Goal: Information Seeking & Learning: Check status

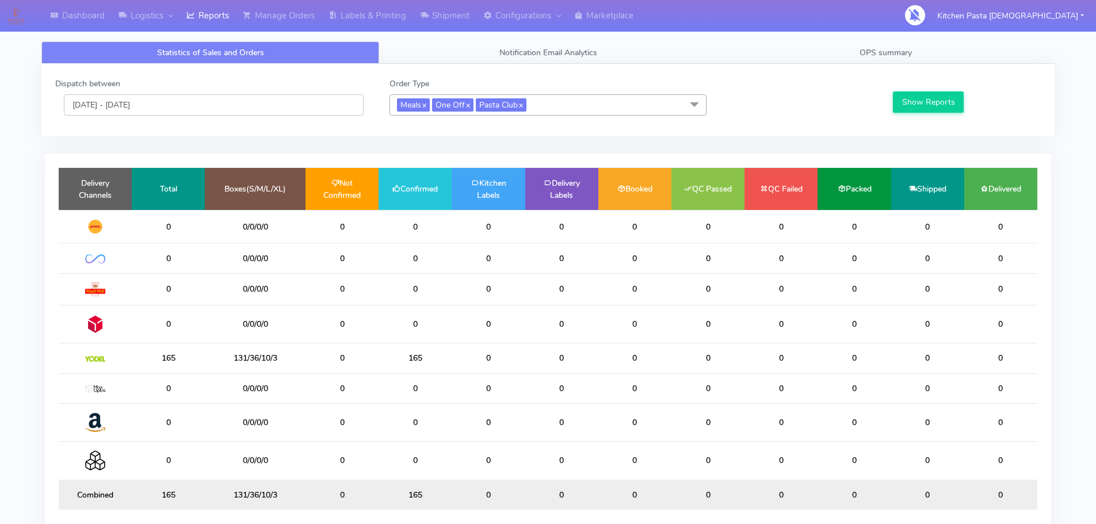
click at [225, 101] on input "[DATE] - [DATE]" at bounding box center [214, 104] width 300 height 21
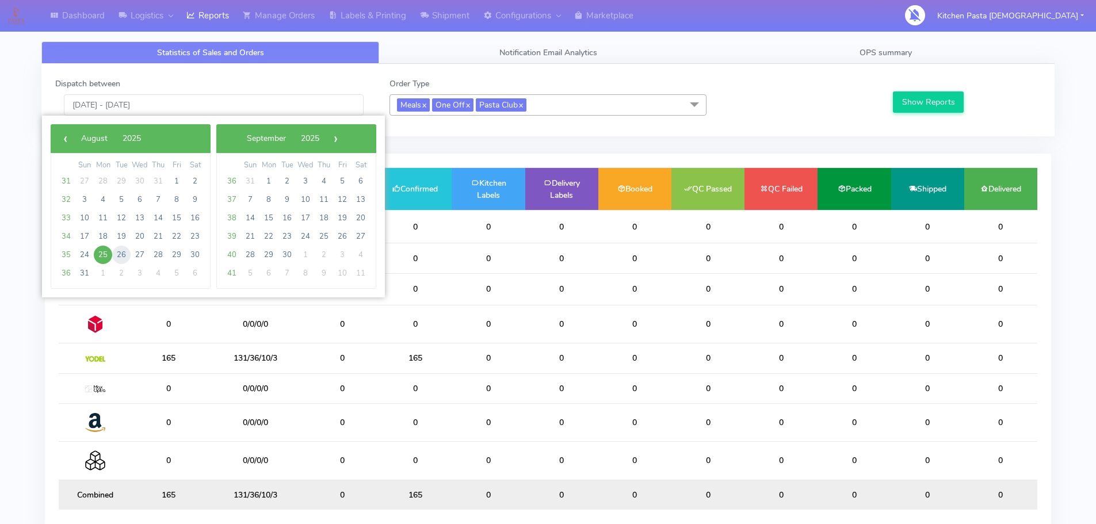
click at [122, 254] on span "26" at bounding box center [121, 255] width 18 height 18
click at [121, 255] on span "26" at bounding box center [121, 255] width 18 height 18
type input "26/08/2025 - 26/08/2025"
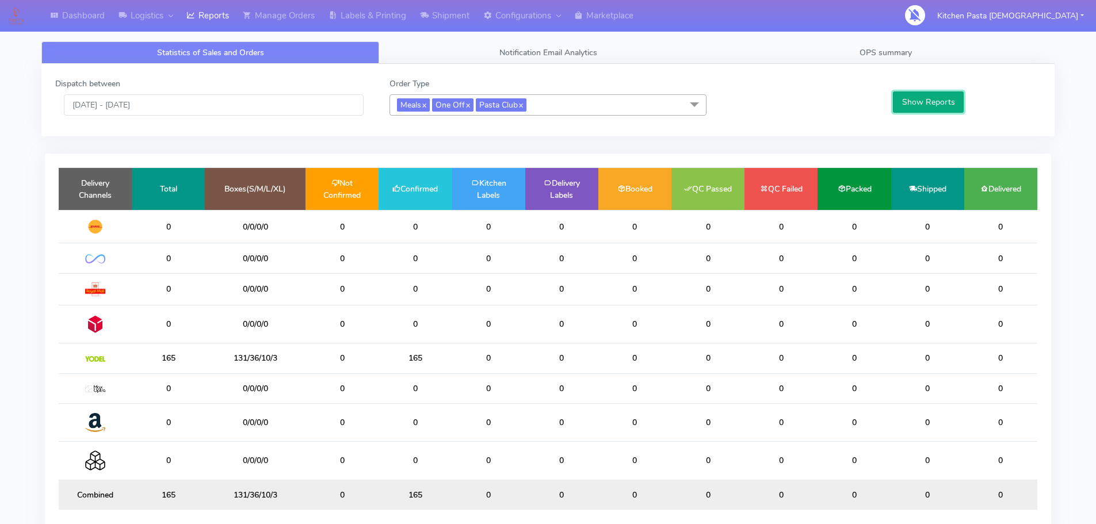
click at [939, 106] on button "Show Reports" at bounding box center [928, 101] width 71 height 21
click at [227, 122] on div "Dispatch between [DATE] - [DATE] Order Type Meals x One Off x Pasta Club x Sele…" at bounding box center [547, 100] width 1013 height 72
click at [211, 112] on input "[DATE] - [DATE]" at bounding box center [214, 104] width 300 height 21
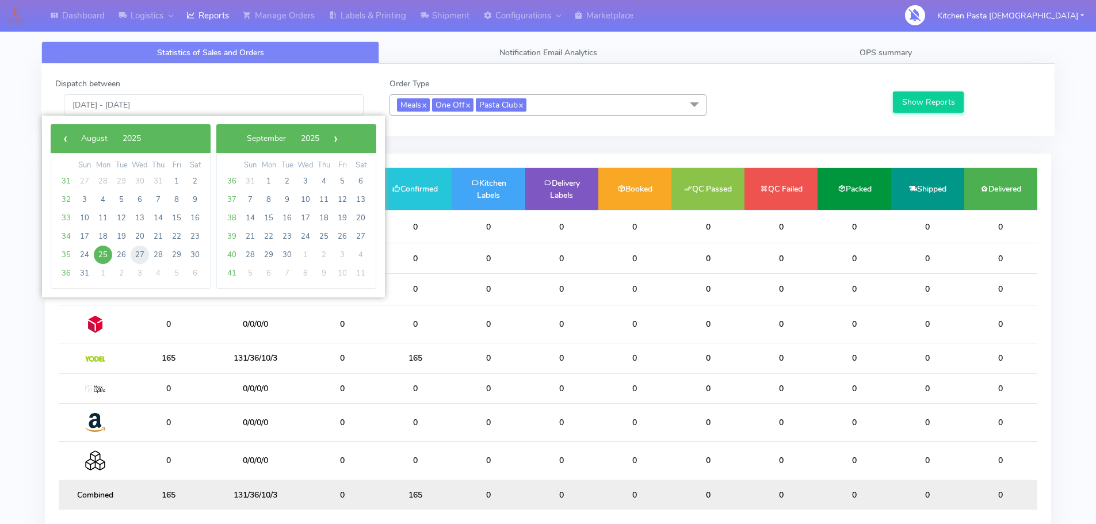
click at [136, 253] on span "27" at bounding box center [140, 255] width 18 height 18
type input "27/08/2025 - 27/08/2025"
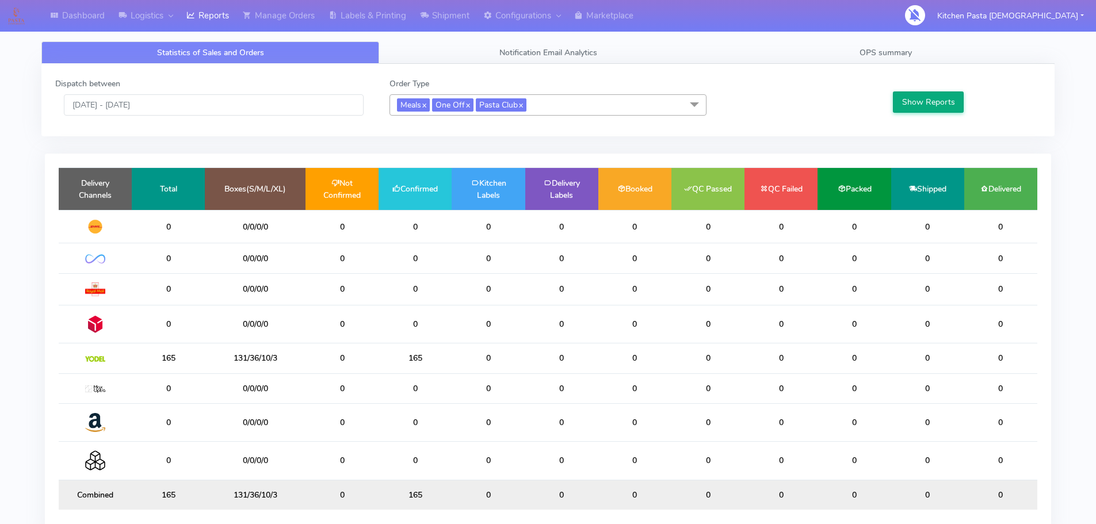
drag, startPoint x: 887, startPoint y: 102, endPoint x: 901, endPoint y: 94, distance: 15.7
click at [889, 101] on div "Show Reports" at bounding box center [965, 97] width 167 height 38
click at [901, 94] on button "Show Reports" at bounding box center [928, 101] width 71 height 21
click at [889, 52] on span "OPS summary" at bounding box center [885, 52] width 52 height 11
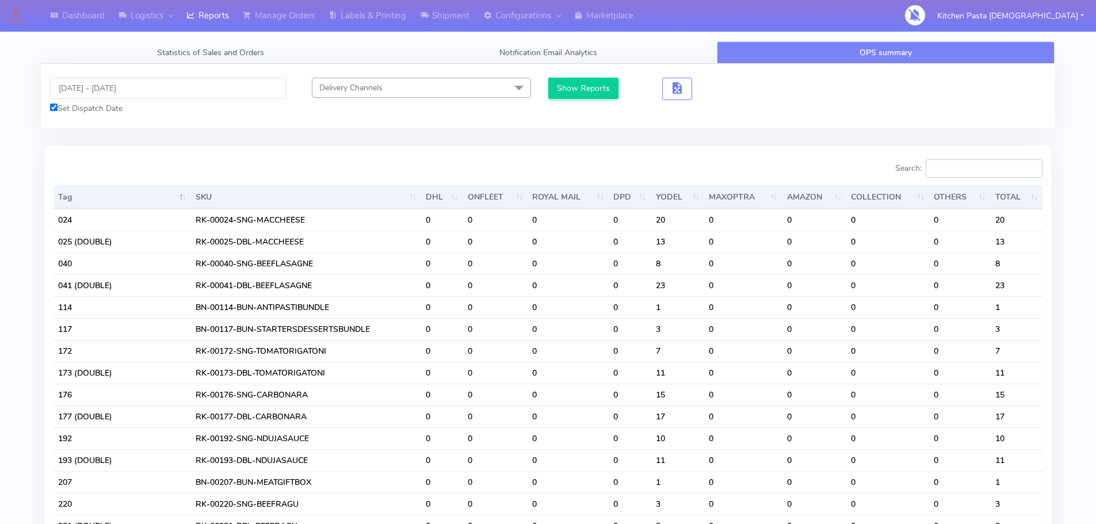
click at [956, 171] on input "Search:" at bounding box center [984, 168] width 117 height 18
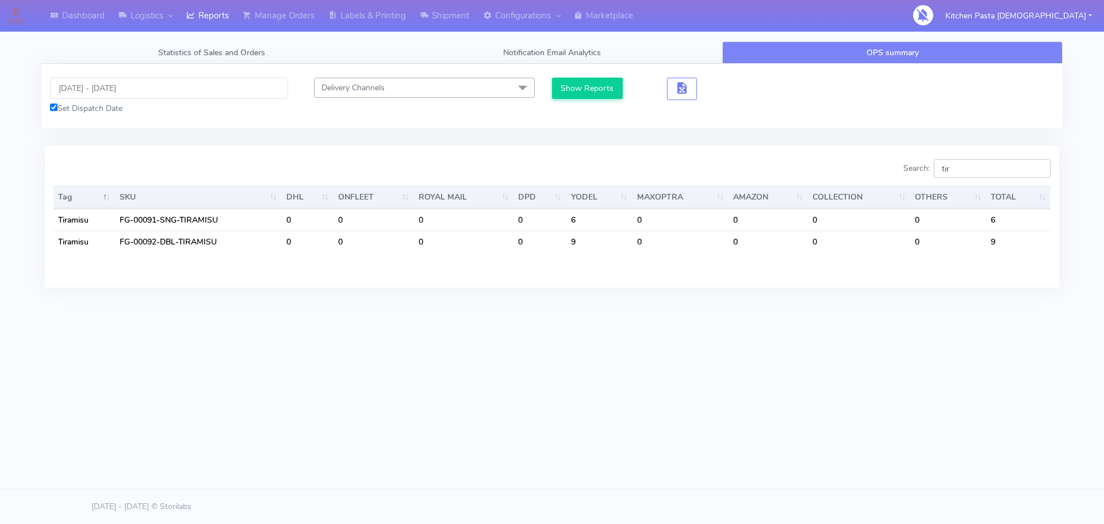
type input "tir"
drag, startPoint x: 980, startPoint y: 176, endPoint x: 943, endPoint y: 175, distance: 36.8
click at [944, 176] on input "tir" at bounding box center [992, 168] width 117 height 18
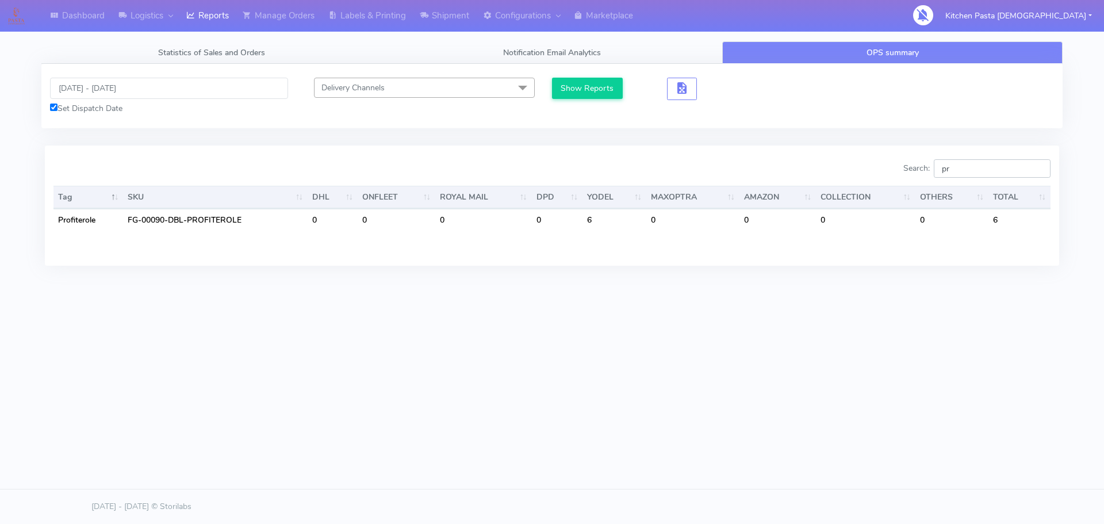
type input "pro"
drag, startPoint x: 976, startPoint y: 175, endPoint x: 882, endPoint y: 181, distance: 94.5
click at [882, 181] on div "Search: pro" at bounding box center [806, 170] width 490 height 23
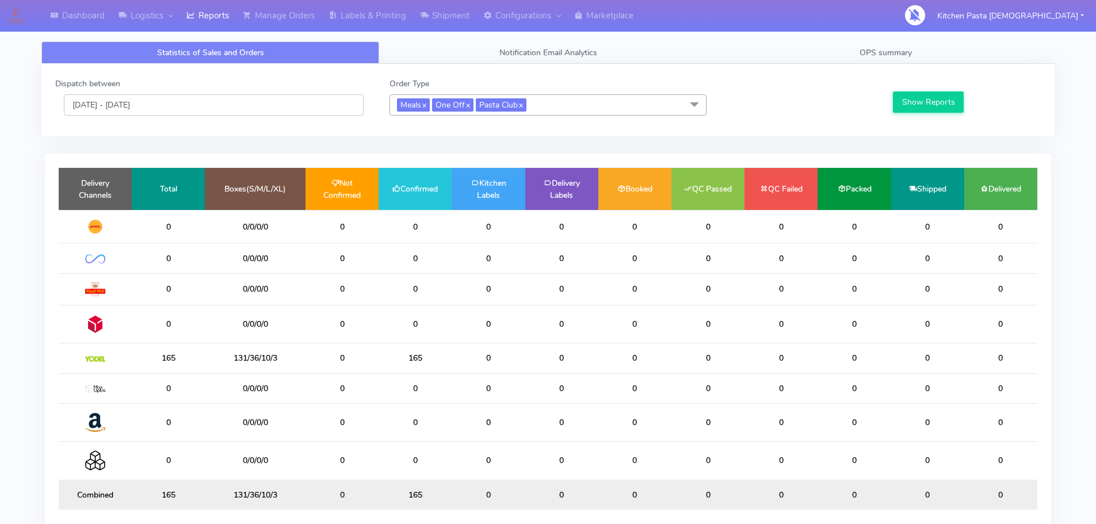
click at [232, 103] on input "[DATE] - [DATE]" at bounding box center [214, 104] width 300 height 21
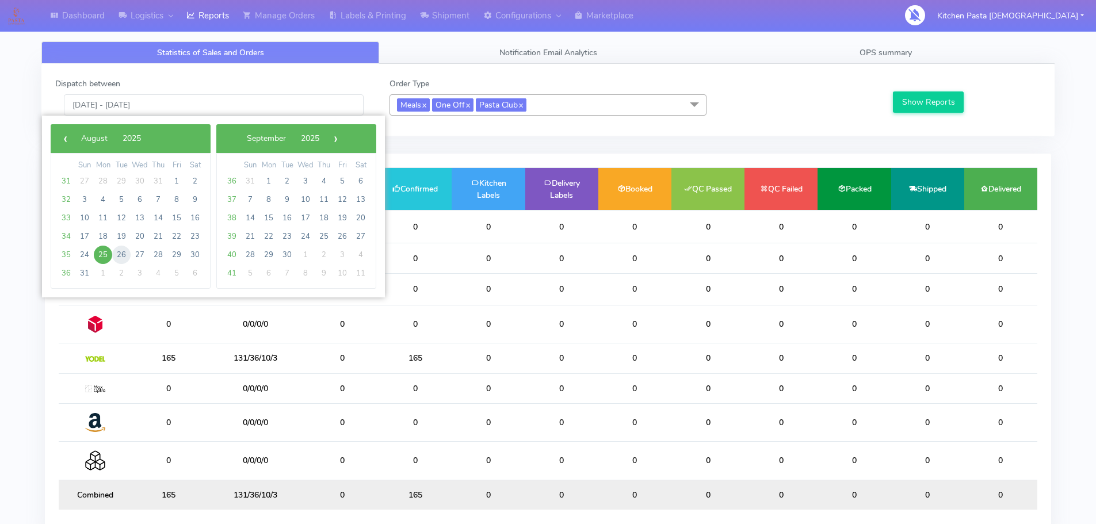
click at [119, 250] on span "26" at bounding box center [121, 255] width 18 height 18
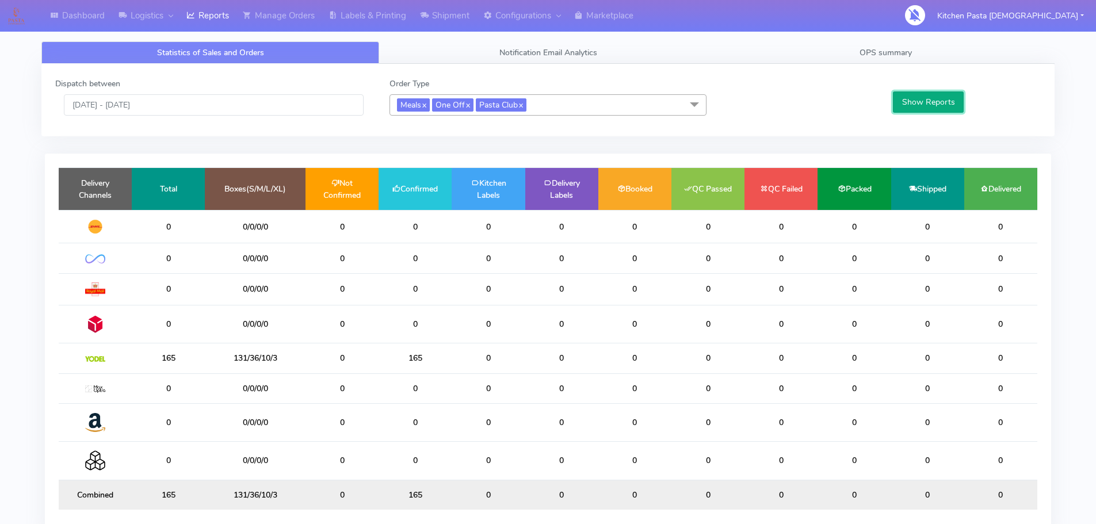
click at [914, 111] on button "Show Reports" at bounding box center [928, 101] width 71 height 21
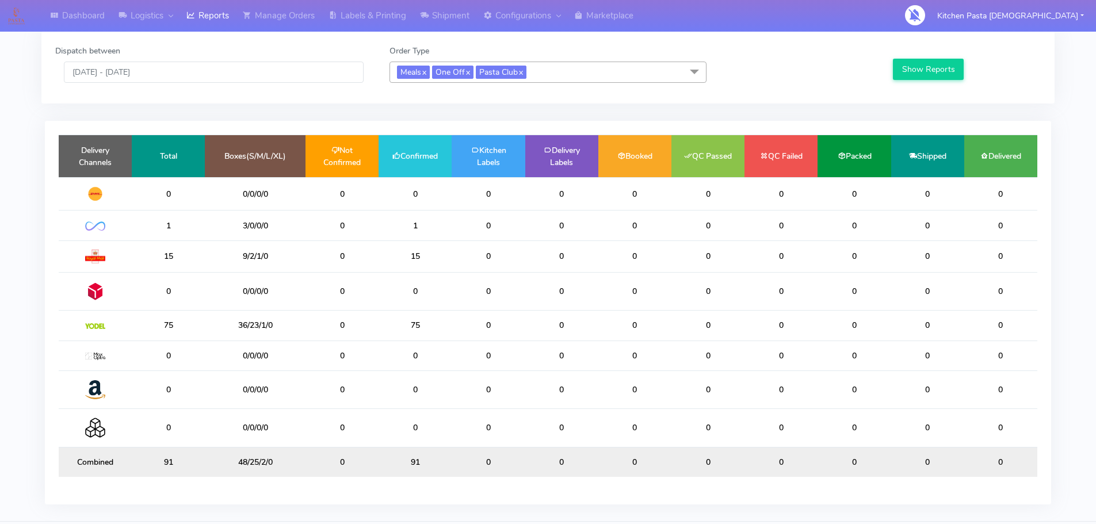
scroll to position [8, 0]
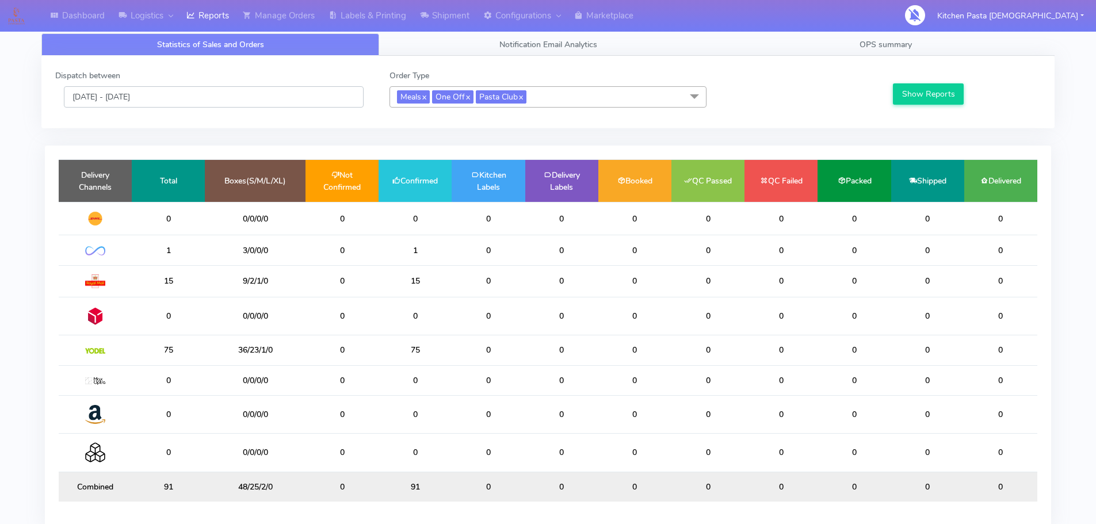
click at [301, 93] on input "[DATE] - [DATE]" at bounding box center [214, 96] width 300 height 21
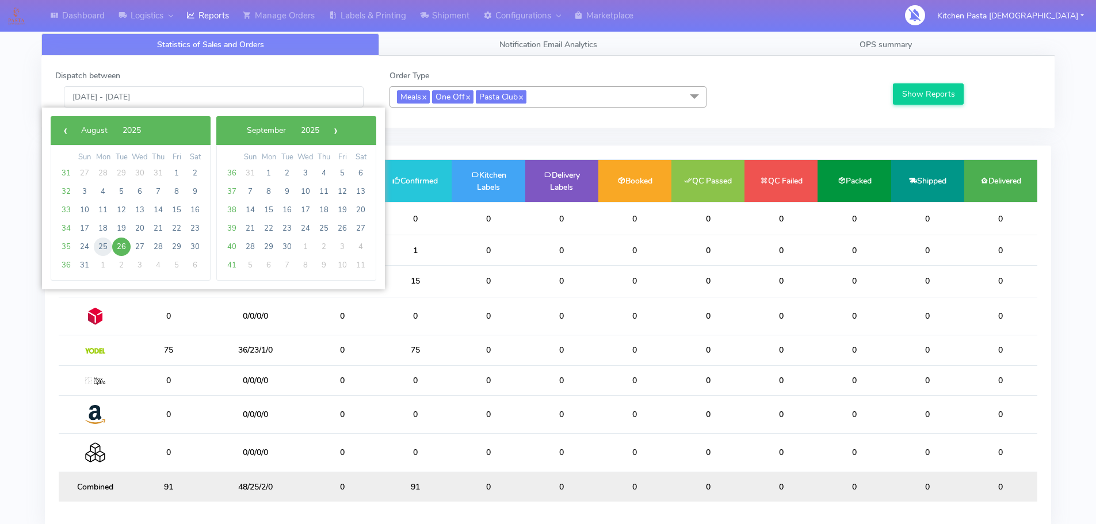
click at [99, 248] on span "25" at bounding box center [103, 247] width 18 height 18
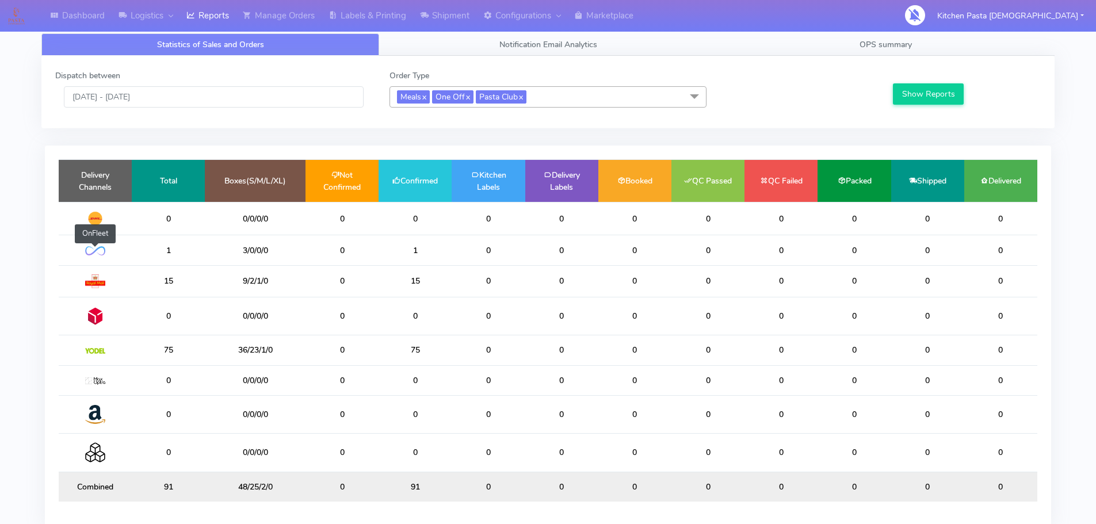
type input "[DATE] - [DATE]"
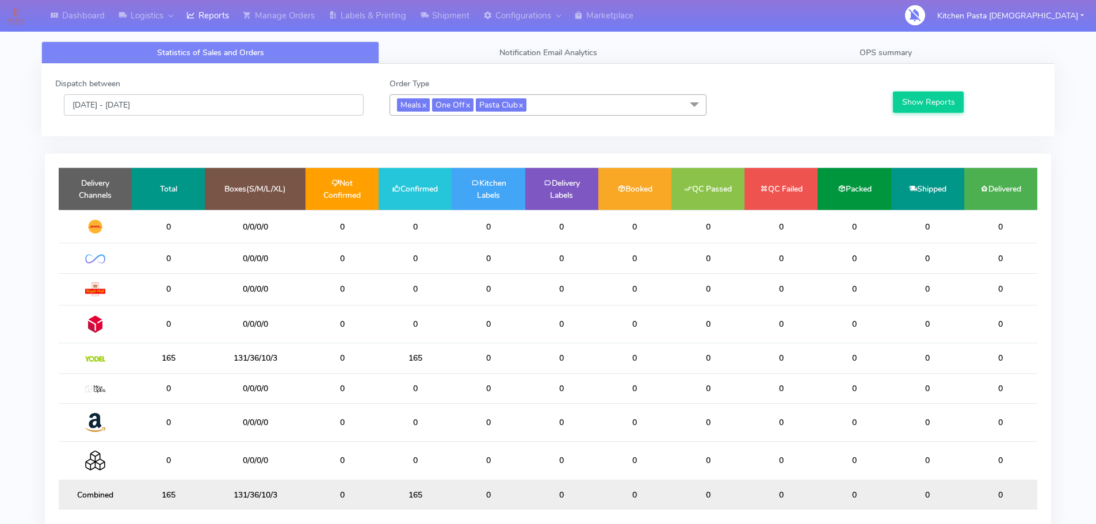
click at [348, 109] on input "[DATE] - [DATE]" at bounding box center [214, 104] width 300 height 21
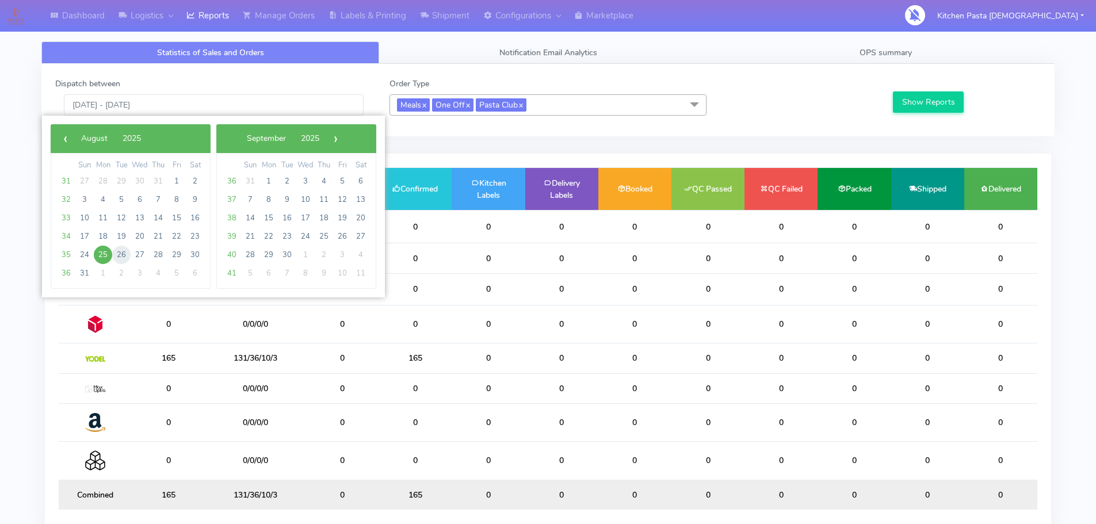
click at [120, 257] on span "26" at bounding box center [121, 255] width 18 height 18
type input "[DATE] - [DATE]"
click at [120, 257] on td at bounding box center [95, 258] width 73 height 30
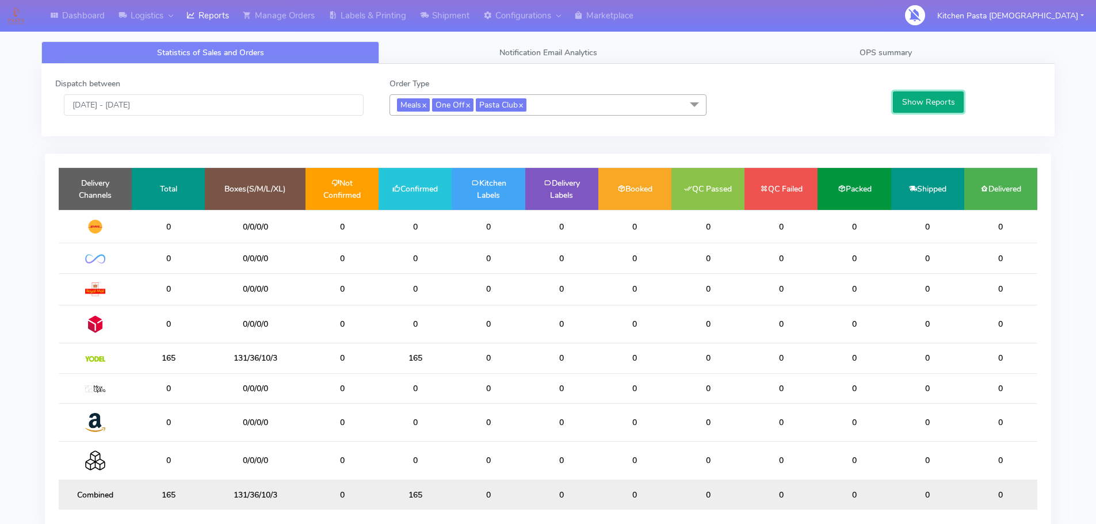
click at [939, 92] on button "Show Reports" at bounding box center [928, 101] width 71 height 21
click at [269, 110] on input "[DATE] - [DATE]" at bounding box center [214, 104] width 300 height 21
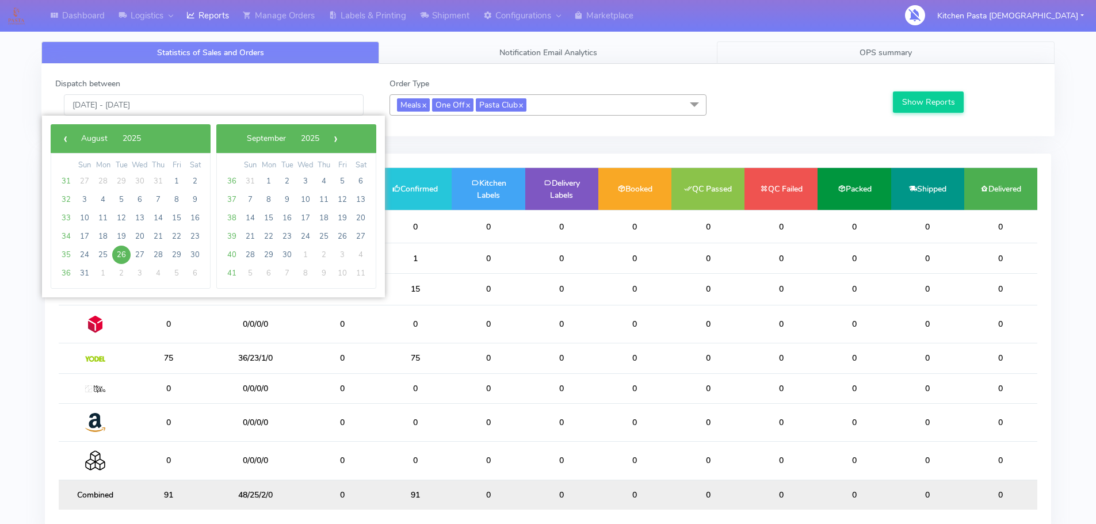
click at [866, 56] on span "OPS summary" at bounding box center [885, 52] width 52 height 11
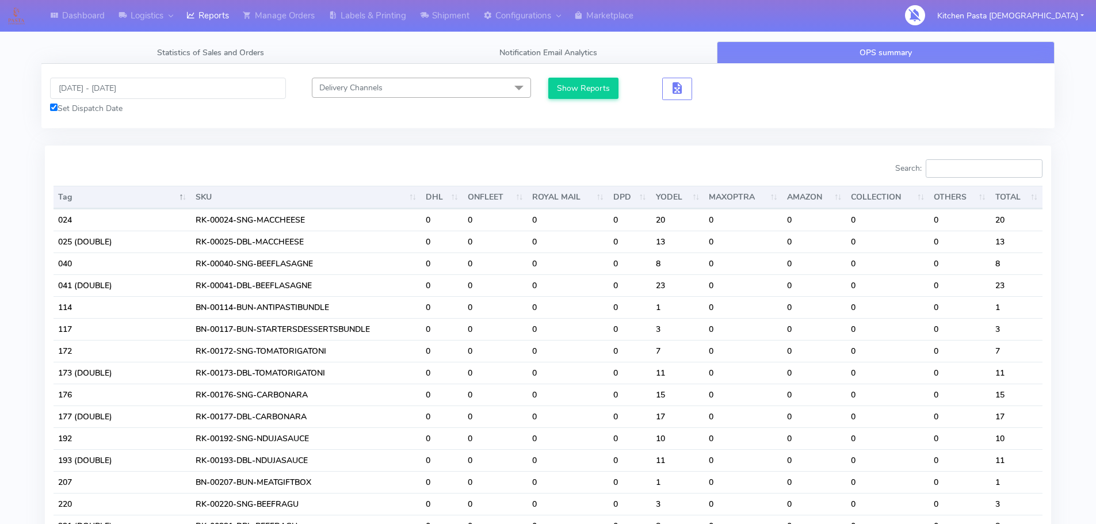
click at [953, 162] on input "Search:" at bounding box center [984, 168] width 117 height 18
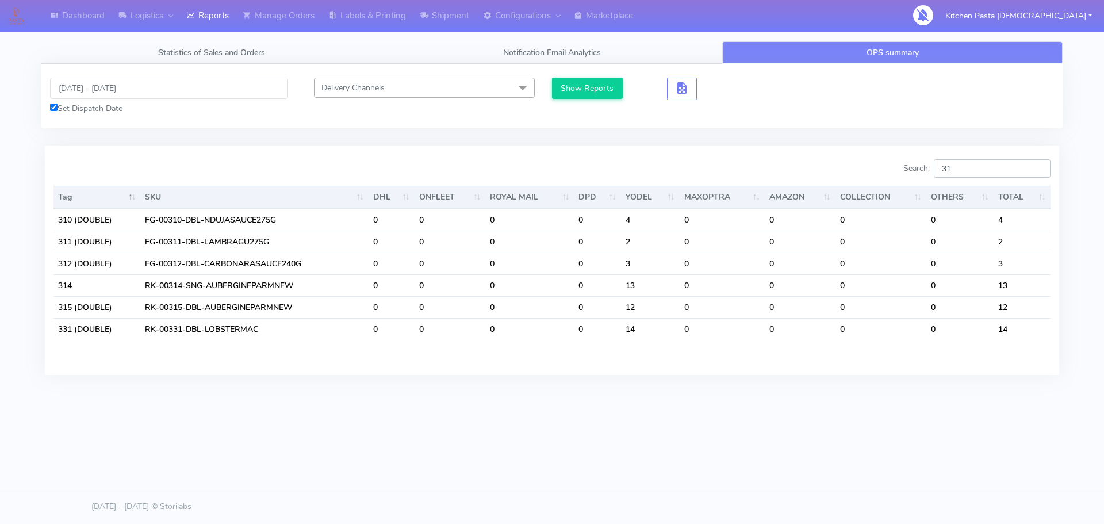
type input "3"
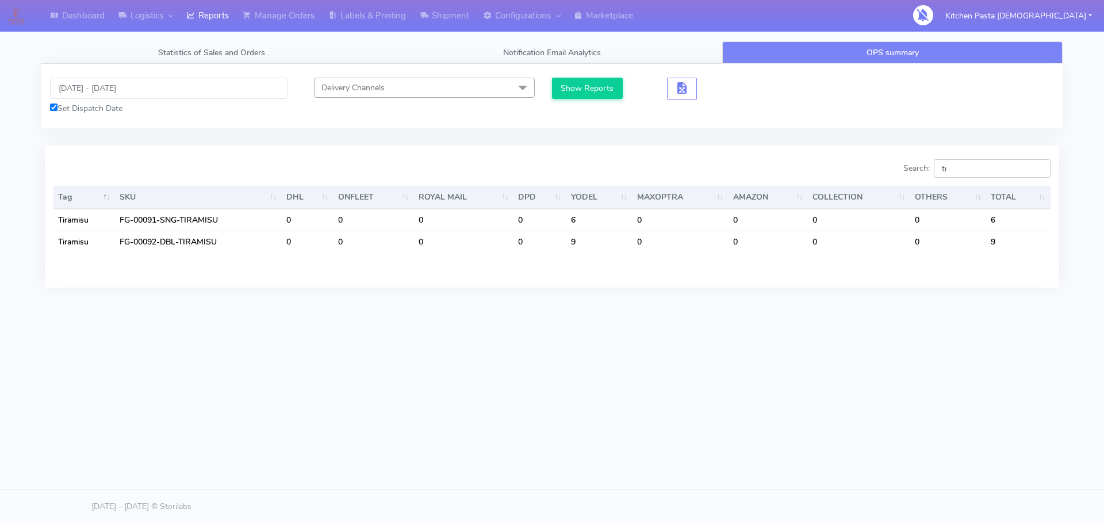
type input "t"
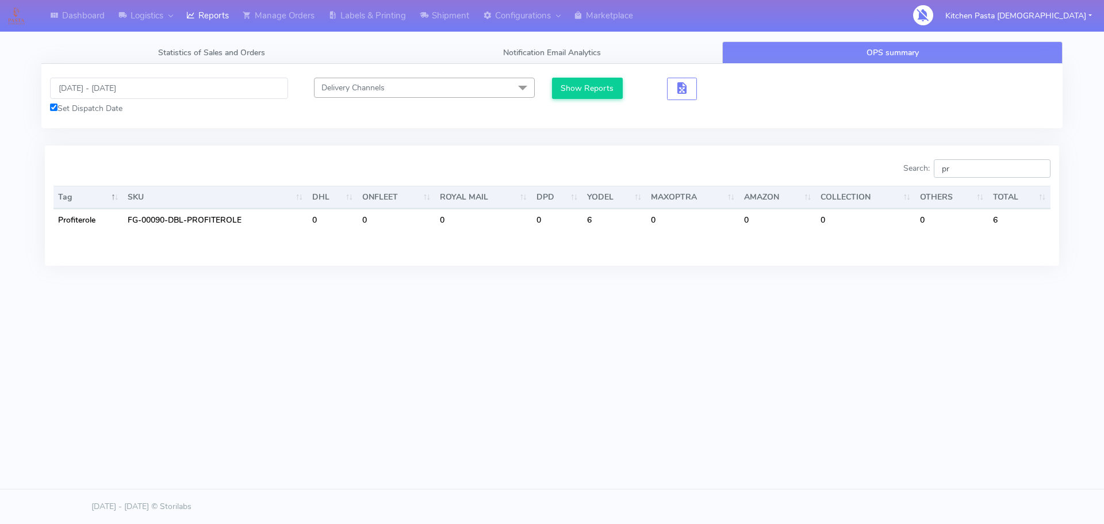
type input "p"
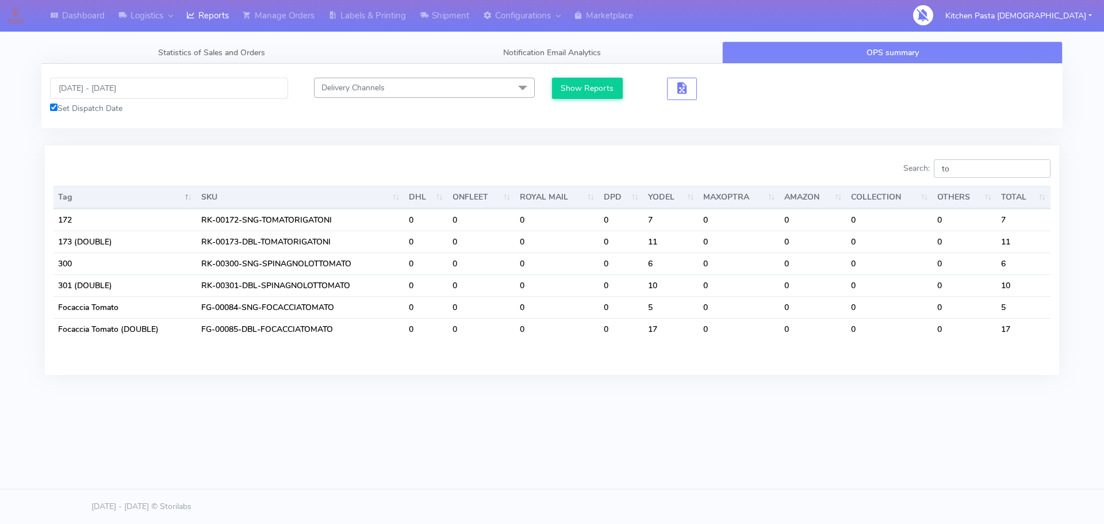
type input "t"
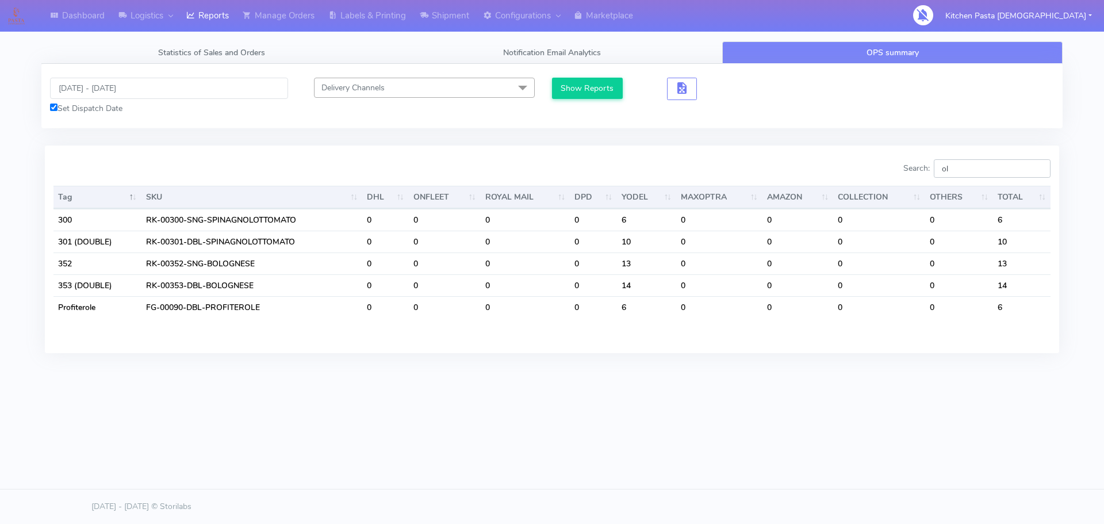
type input "o"
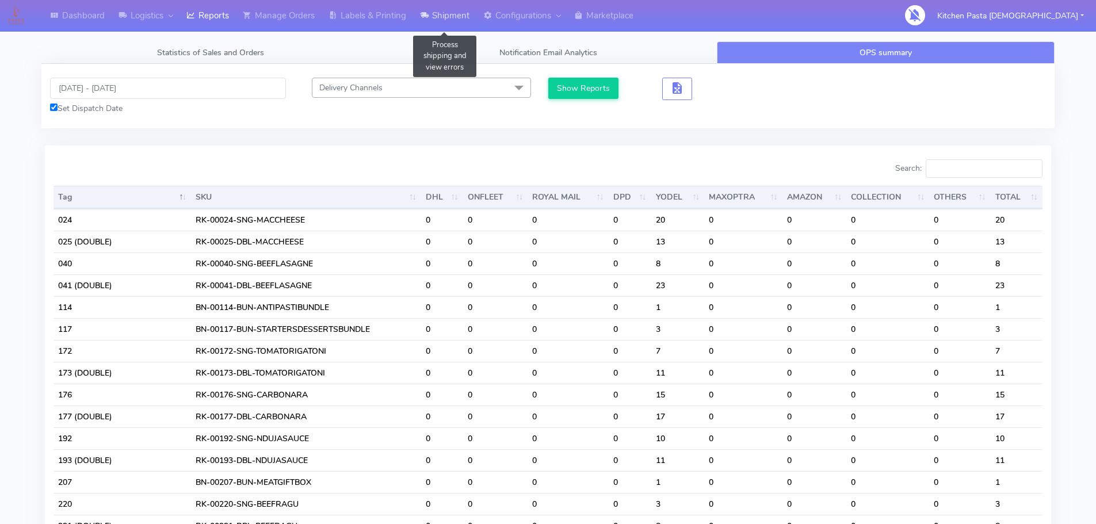
click at [457, 25] on link "Shipment" at bounding box center [444, 16] width 63 height 32
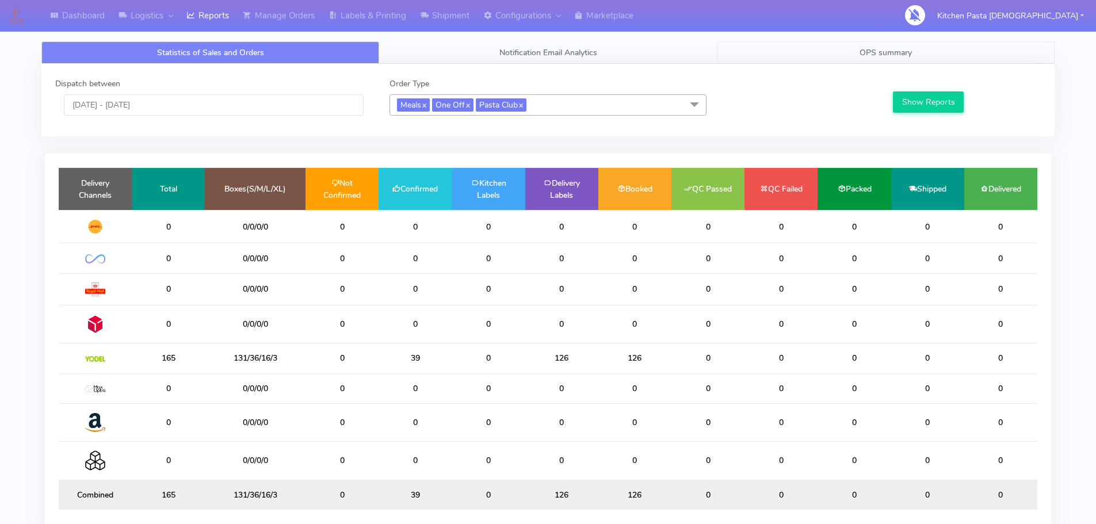
click at [853, 58] on link "OPS summary" at bounding box center [886, 52] width 338 height 22
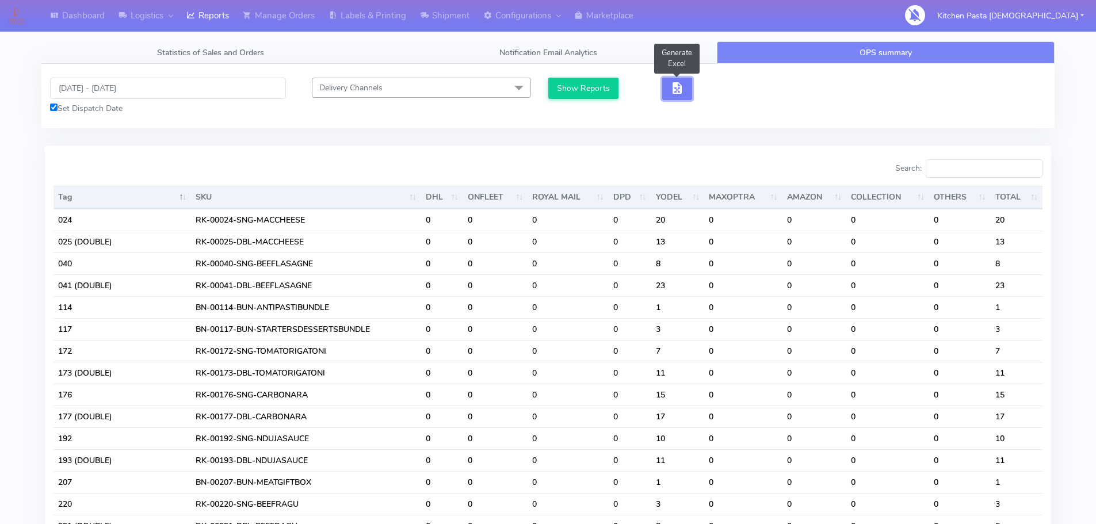
click at [675, 91] on span "button" at bounding box center [677, 90] width 14 height 11
click at [728, 87] on button "button" at bounding box center [719, 89] width 30 height 22
click at [718, 85] on span "button" at bounding box center [719, 90] width 14 height 11
drag, startPoint x: 162, startPoint y: 85, endPoint x: 154, endPoint y: 93, distance: 11.0
click at [162, 85] on input "[DATE] - [DATE]" at bounding box center [168, 88] width 236 height 21
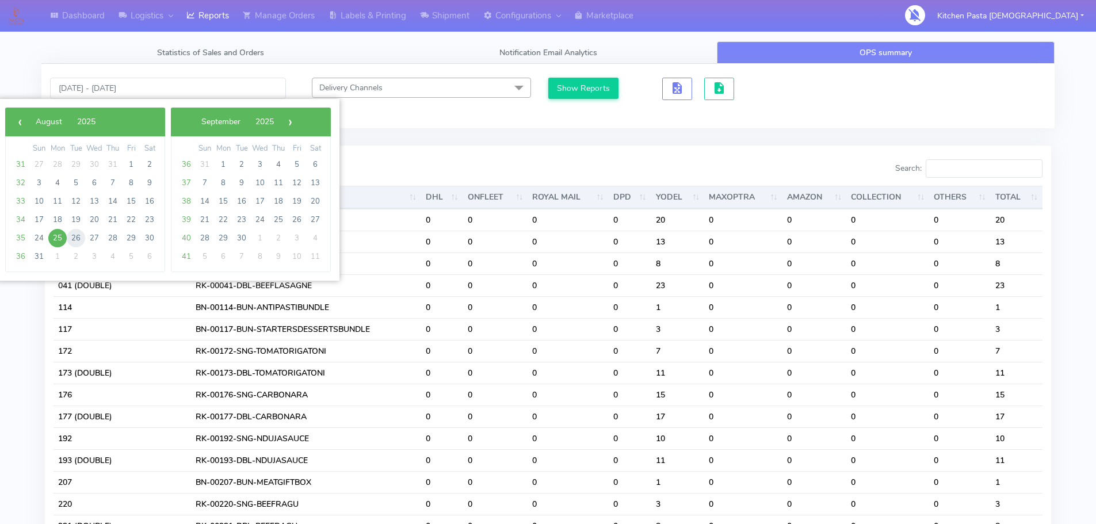
click at [78, 241] on span "26" at bounding box center [76, 238] width 18 height 18
type input "[DATE] - [DATE]"
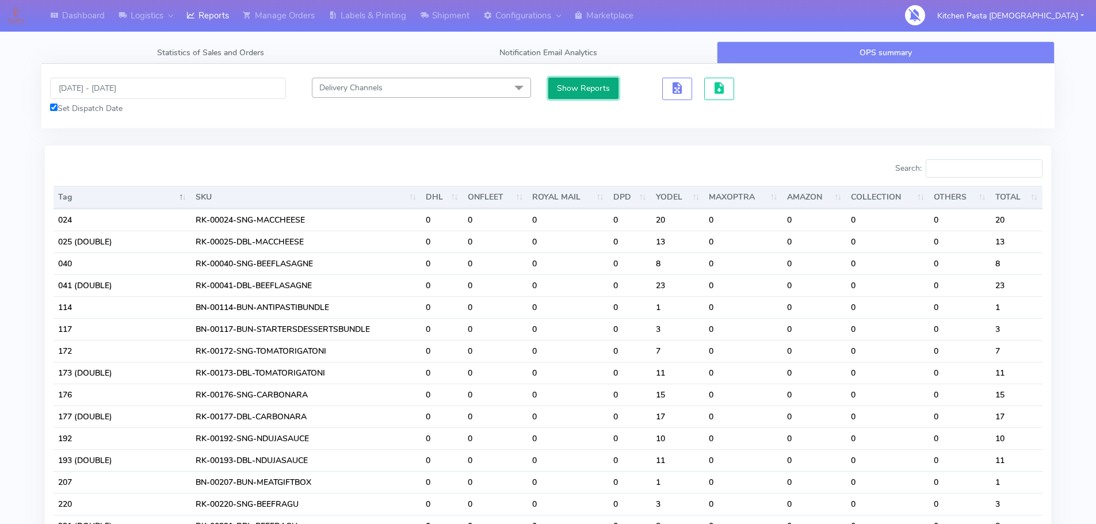
click at [606, 93] on button "Show Reports" at bounding box center [583, 88] width 71 height 21
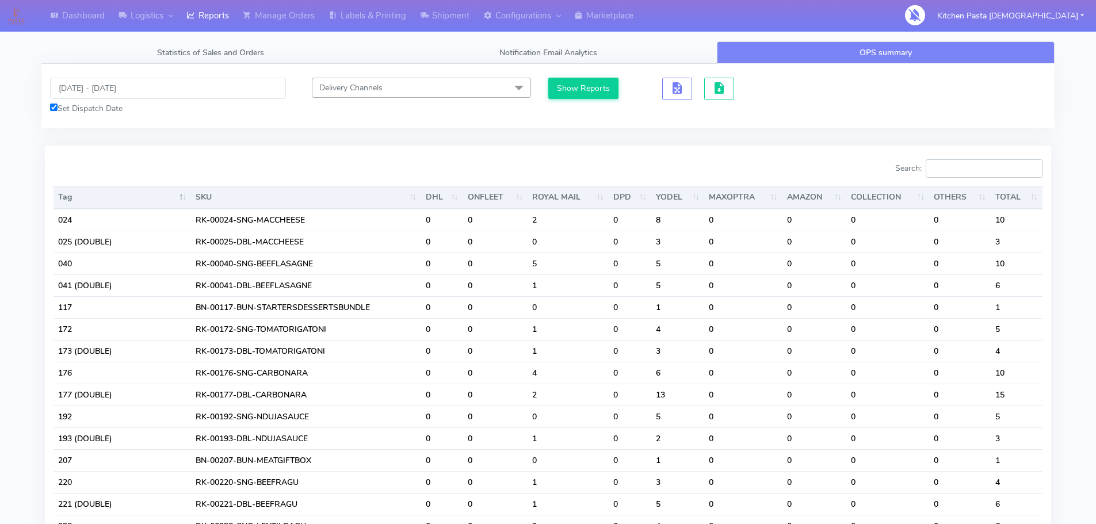
click at [952, 169] on input "Search:" at bounding box center [984, 168] width 117 height 18
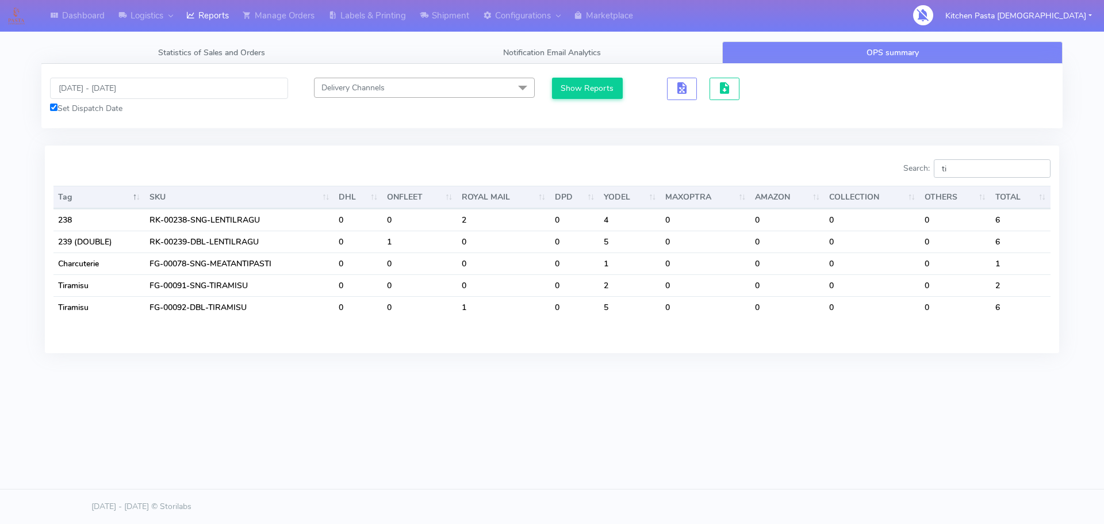
type input "t"
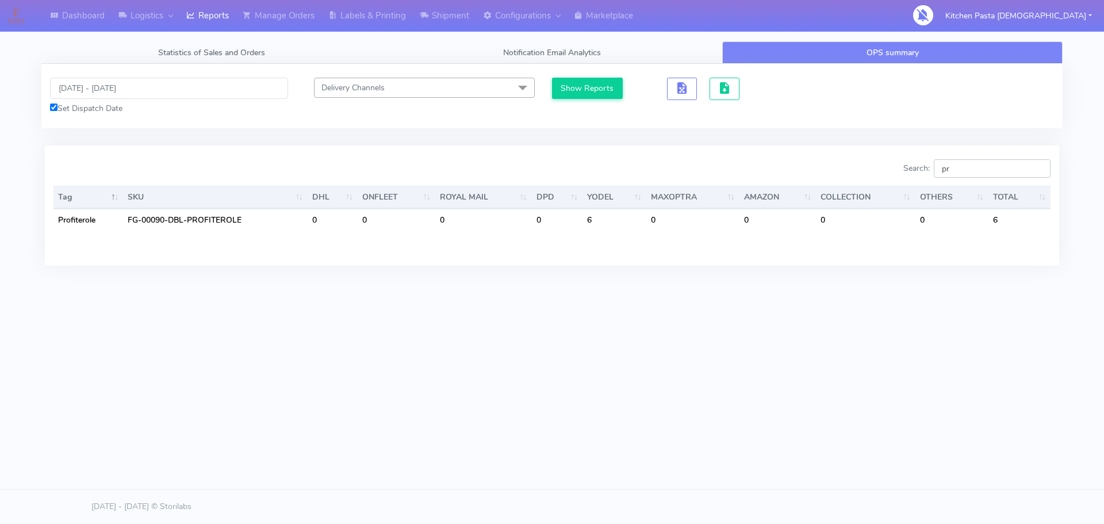
type input "p"
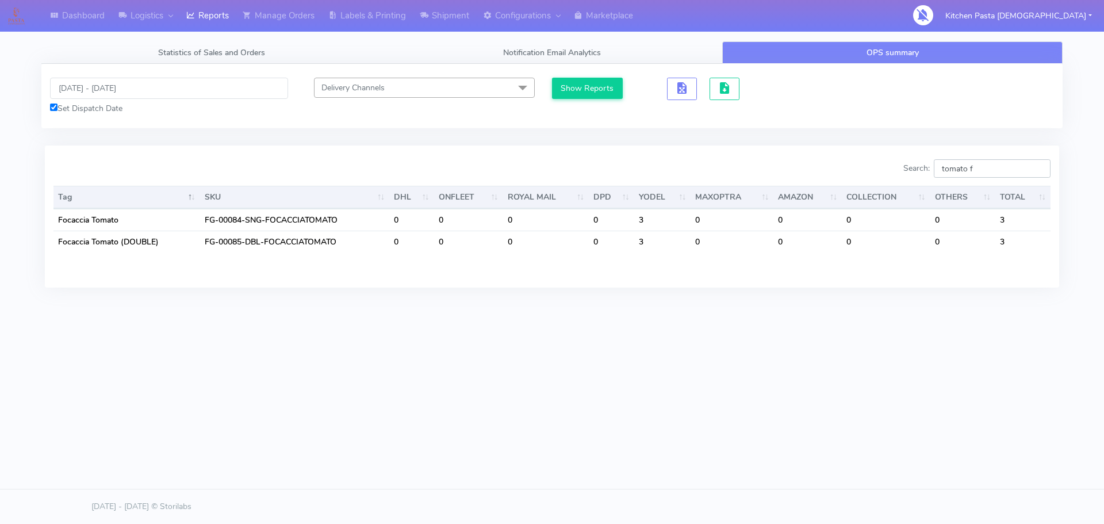
type input "tomato f"
